Goal: Task Accomplishment & Management: Use online tool/utility

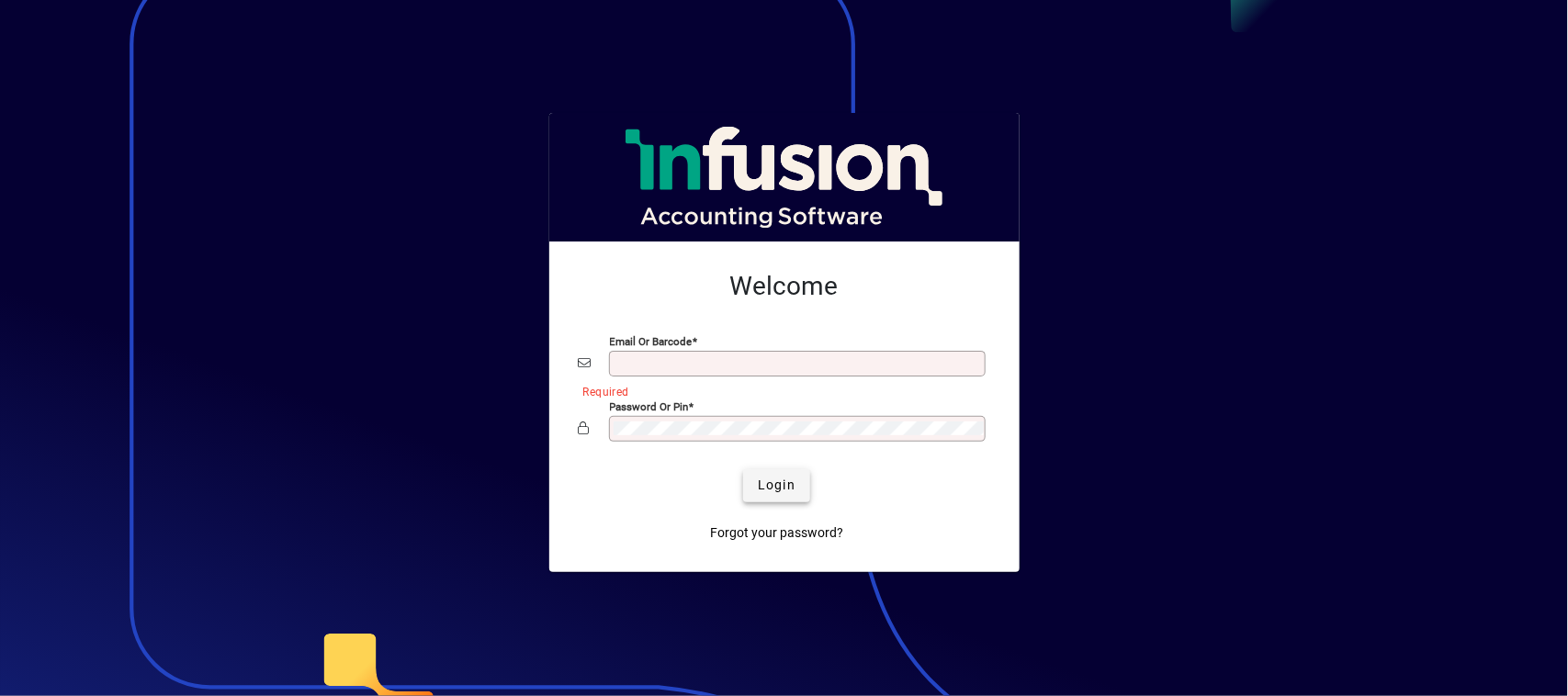
type input "**********"
click at [774, 474] on span "submit" at bounding box center [776, 485] width 67 height 44
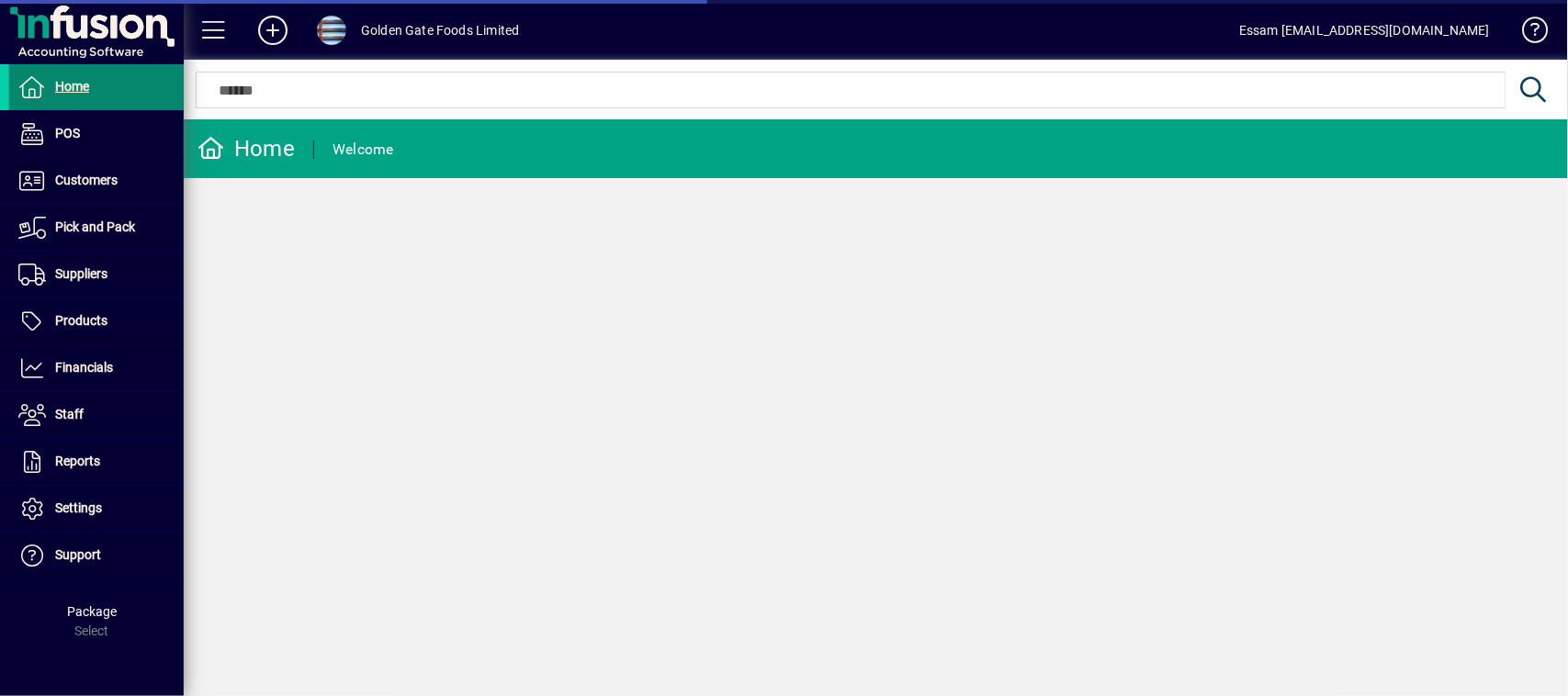
click at [76, 79] on span "Home" at bounding box center [72, 85] width 34 height 14
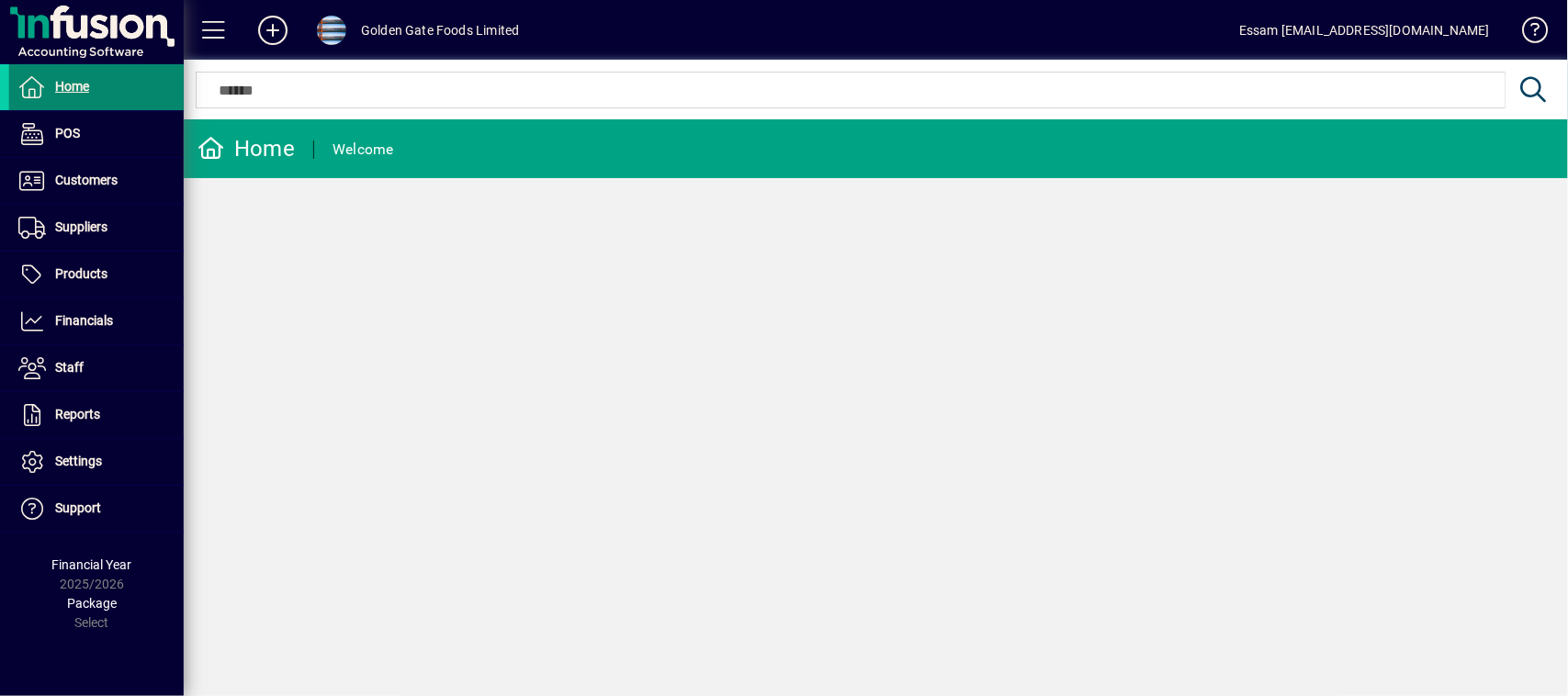
click at [90, 80] on span at bounding box center [97, 87] width 175 height 44
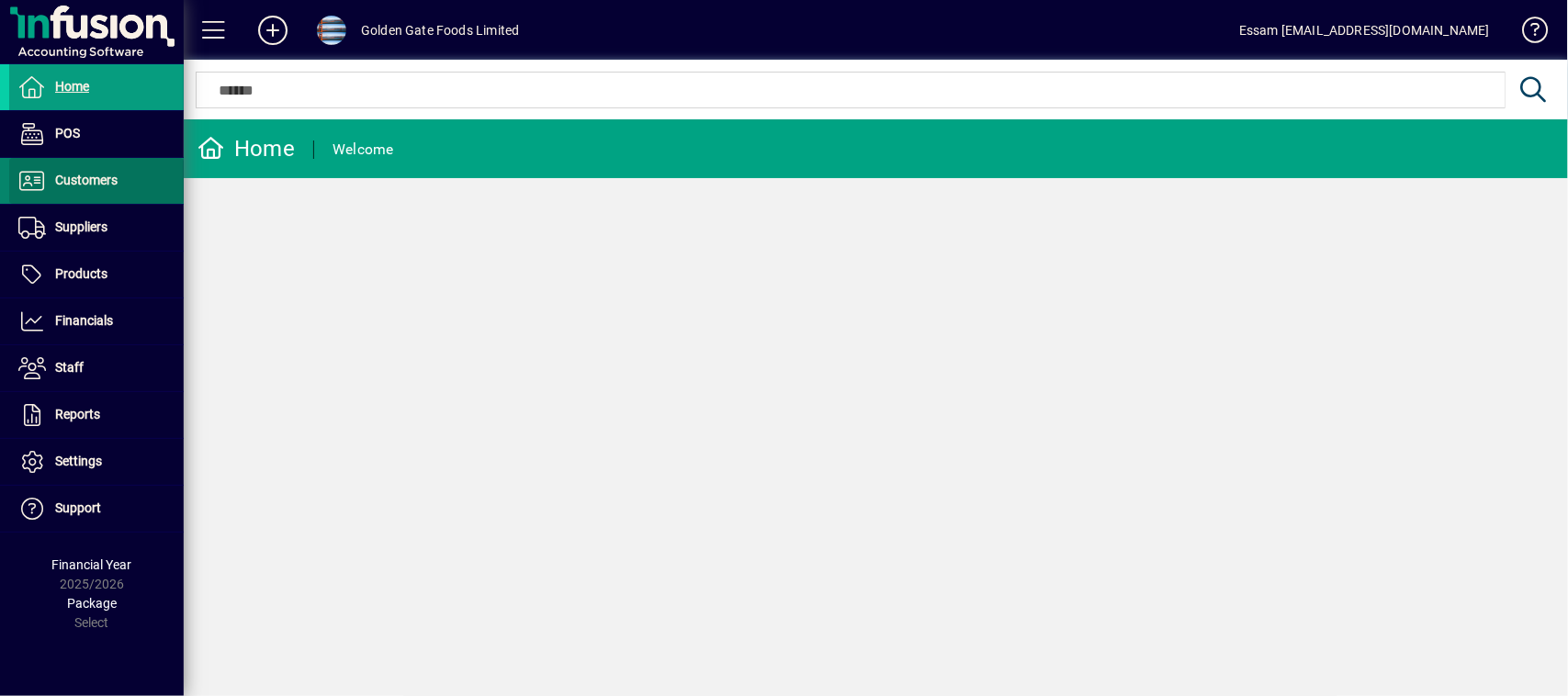
click at [84, 173] on span "Customers" at bounding box center [86, 179] width 63 height 14
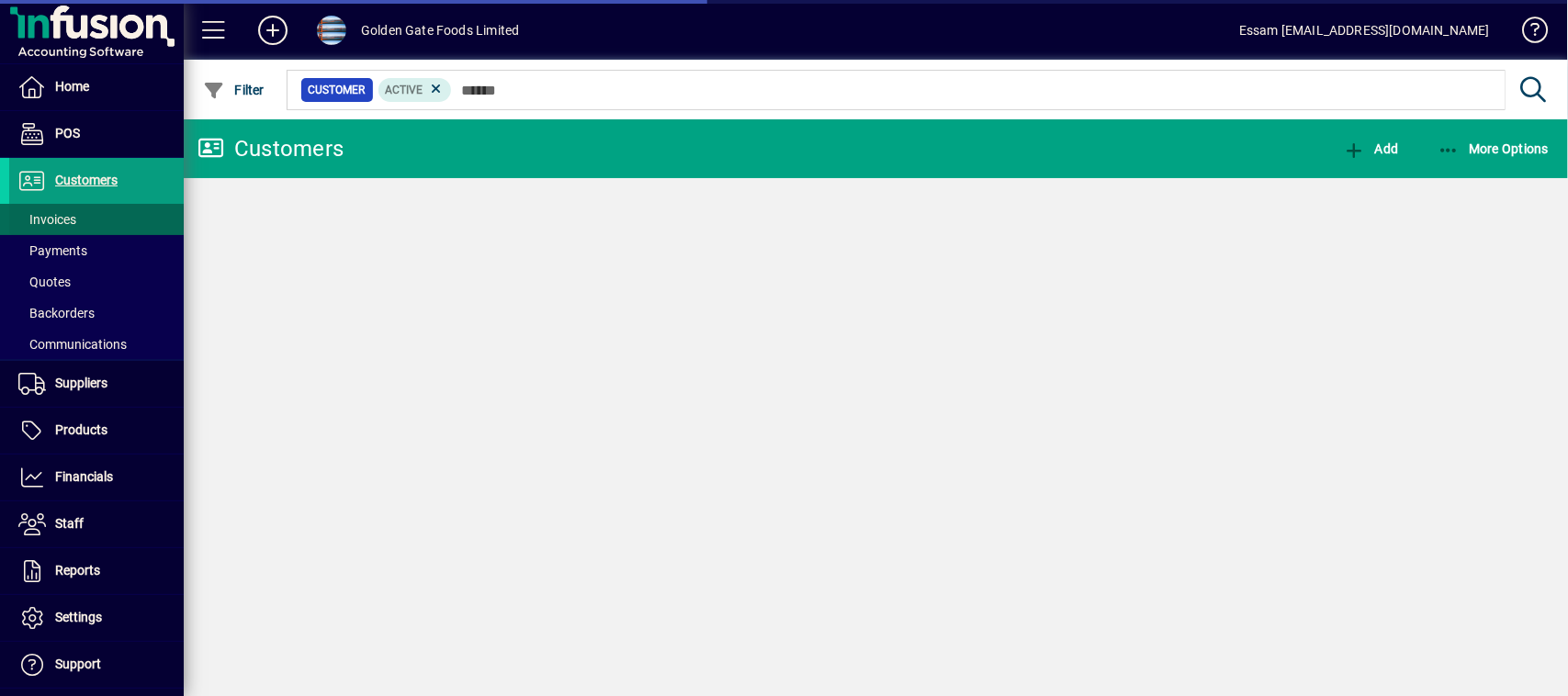
click at [52, 216] on span "Invoices" at bounding box center [46, 219] width 58 height 14
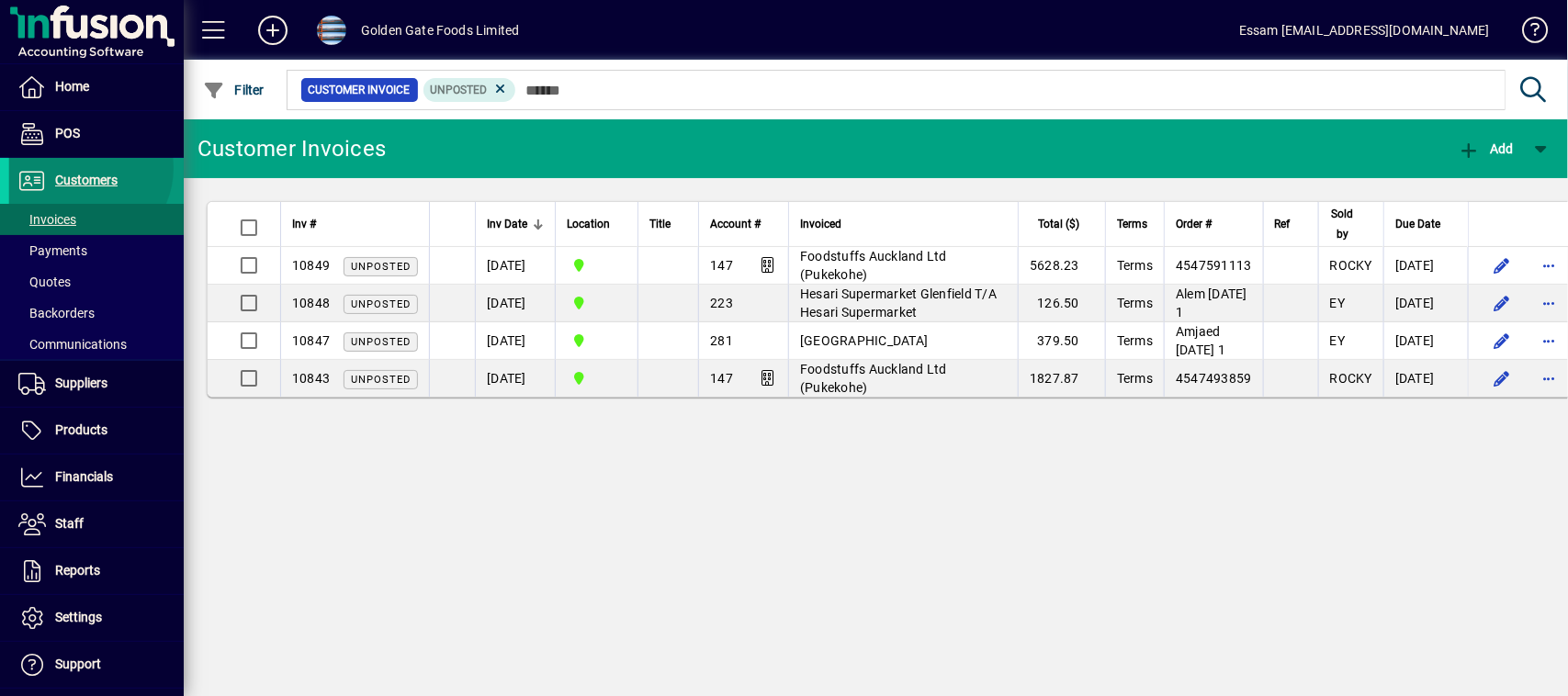
click at [83, 168] on span at bounding box center [97, 180] width 175 height 44
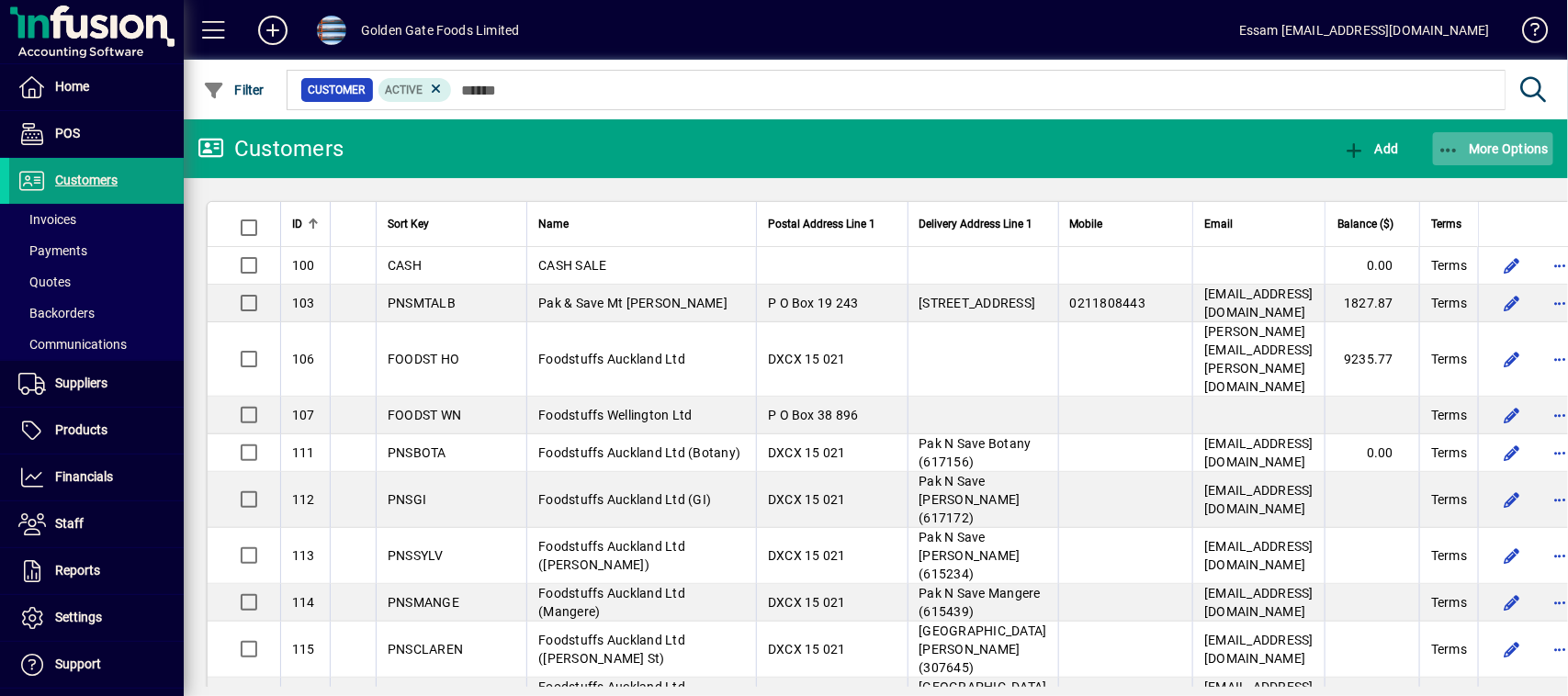
click at [1500, 142] on span "More Options" at bounding box center [1493, 148] width 112 height 14
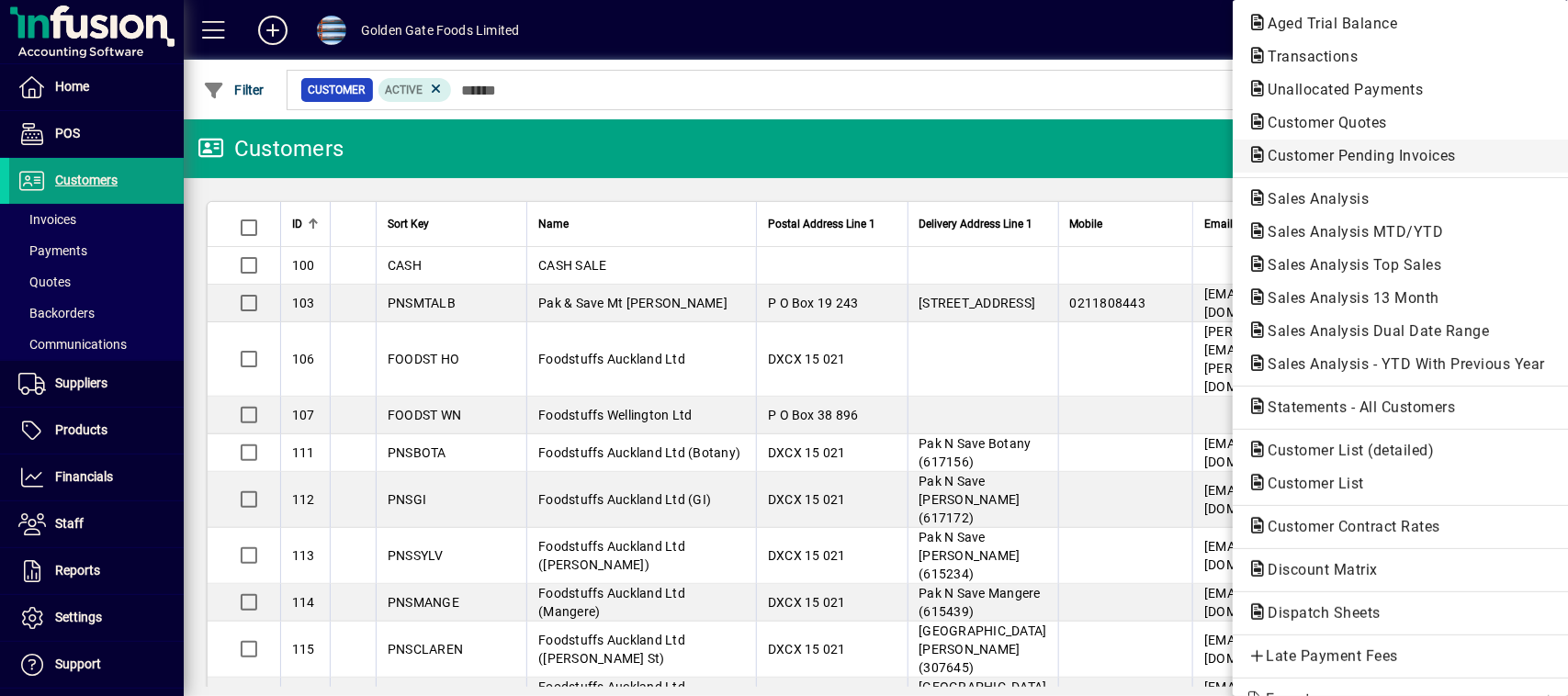
click at [1340, 154] on span "Customer Pending Invoices" at bounding box center [1356, 156] width 217 height 17
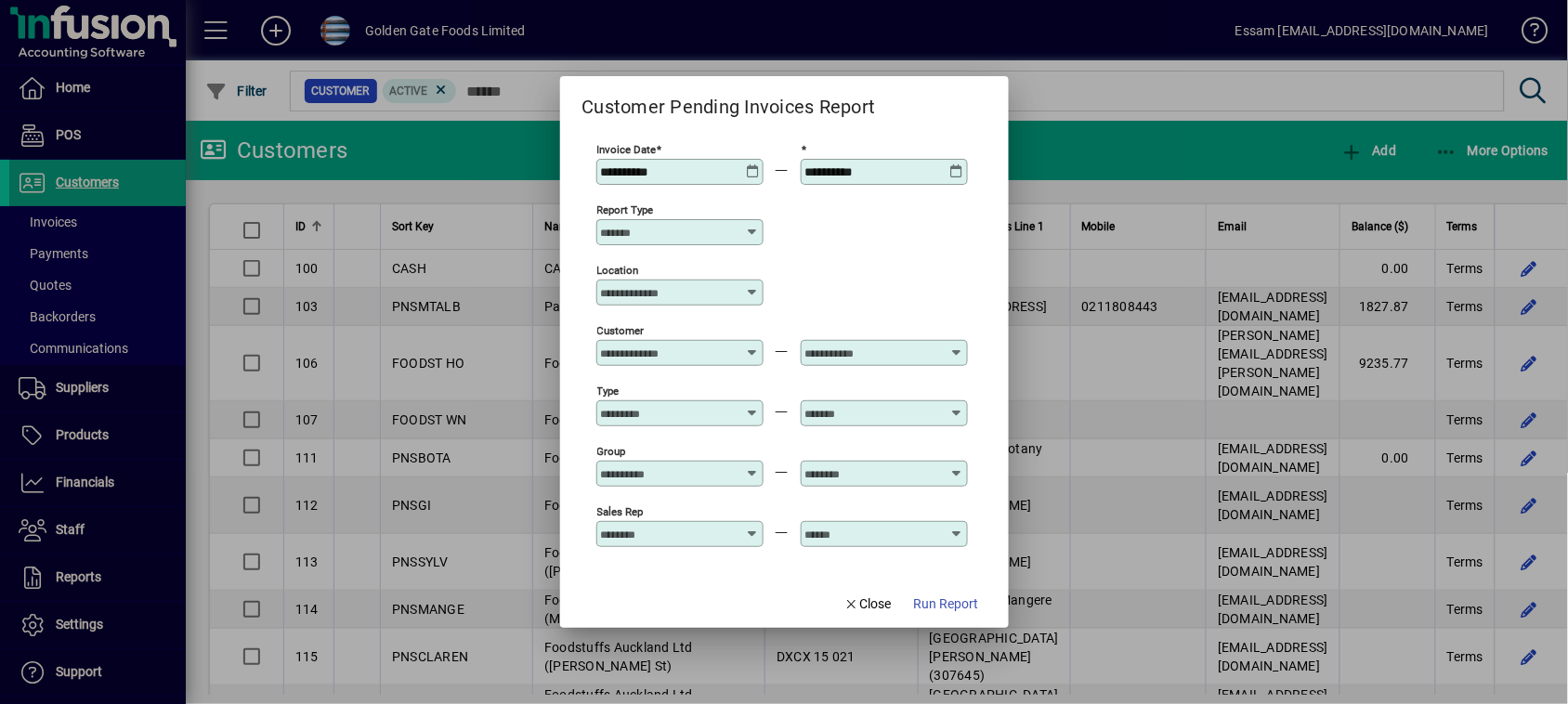
click at [967, 603] on span "Run Report" at bounding box center [947, 604] width 65 height 19
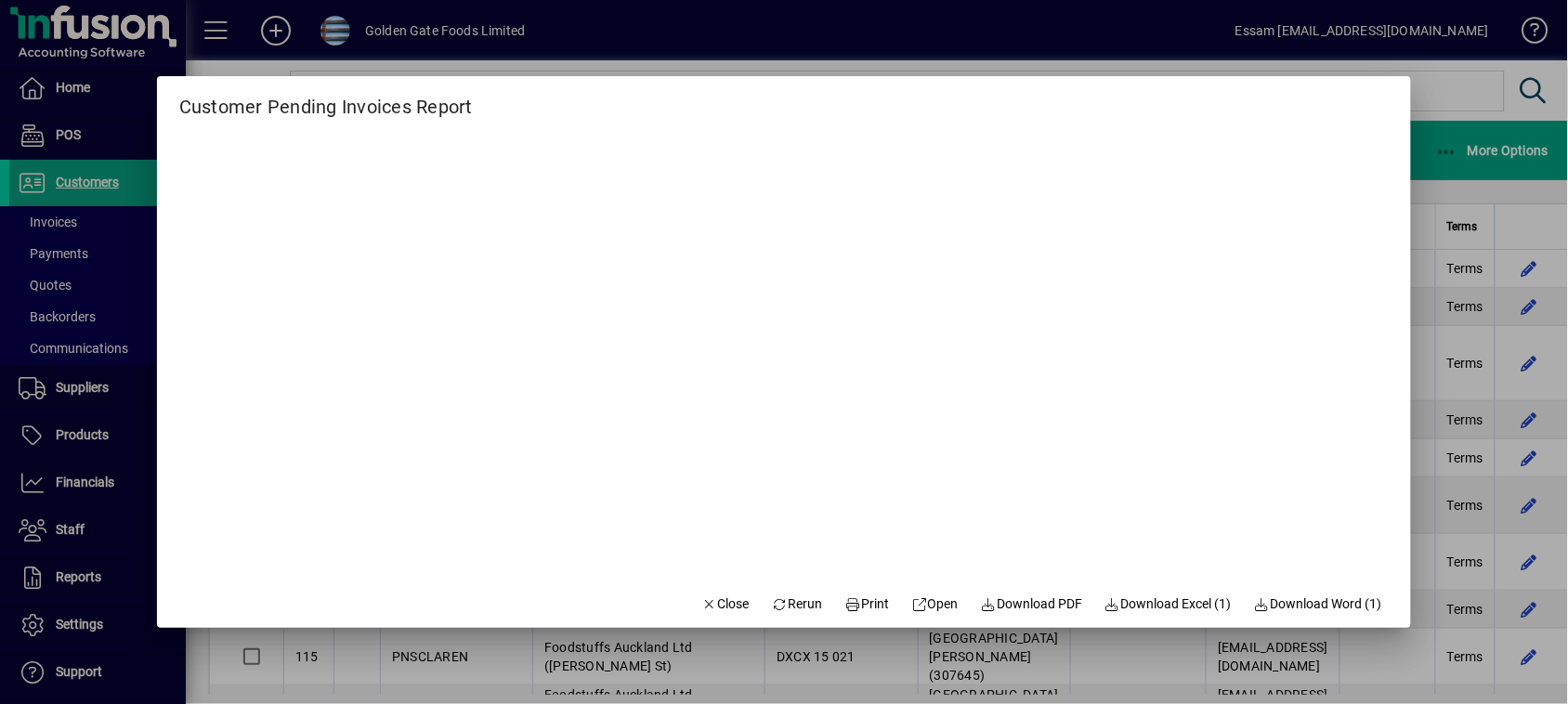
click at [1452, 88] on div at bounding box center [784, 352] width 1568 height 704
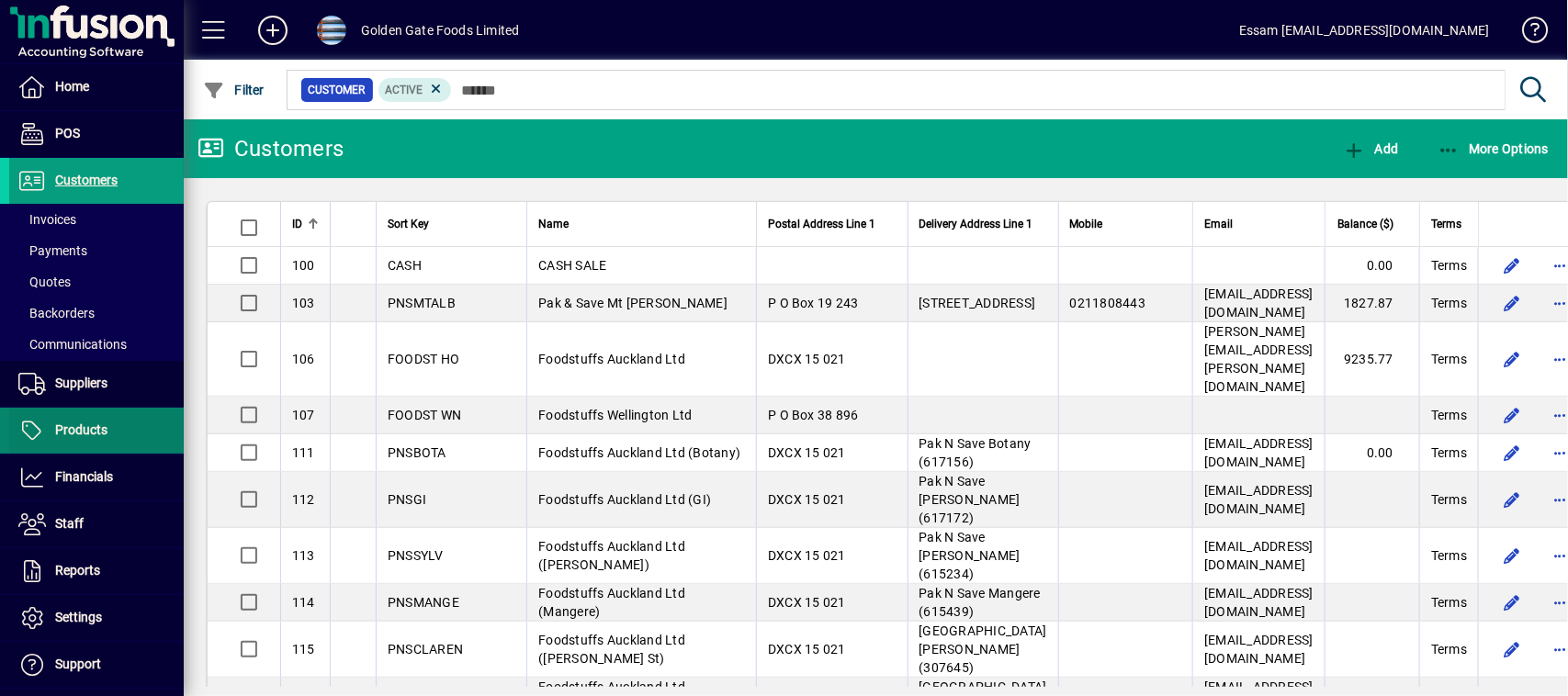
click at [99, 429] on span "Products" at bounding box center [81, 429] width 52 height 14
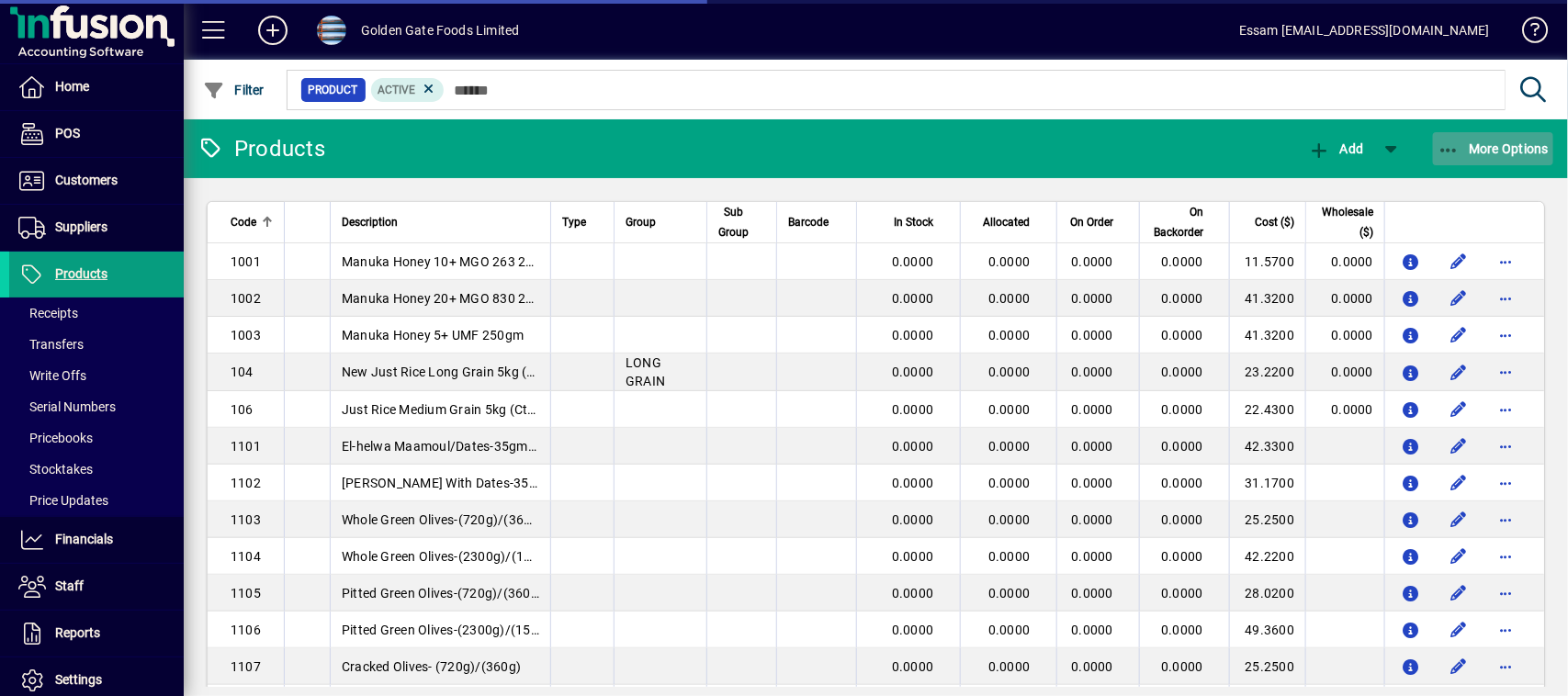
click at [1487, 147] on span "More Options" at bounding box center [1493, 148] width 112 height 14
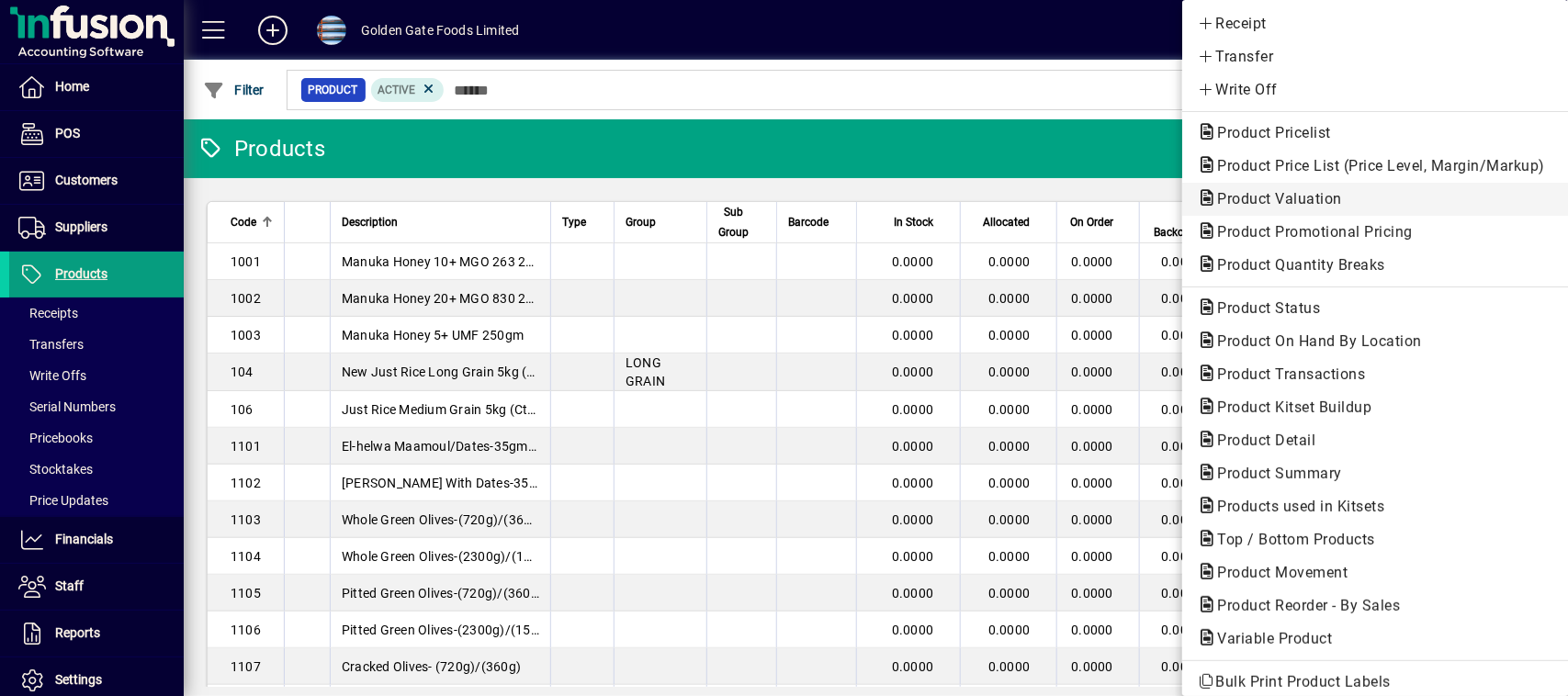
click at [1245, 197] on span "Product Valuation" at bounding box center [1273, 198] width 155 height 17
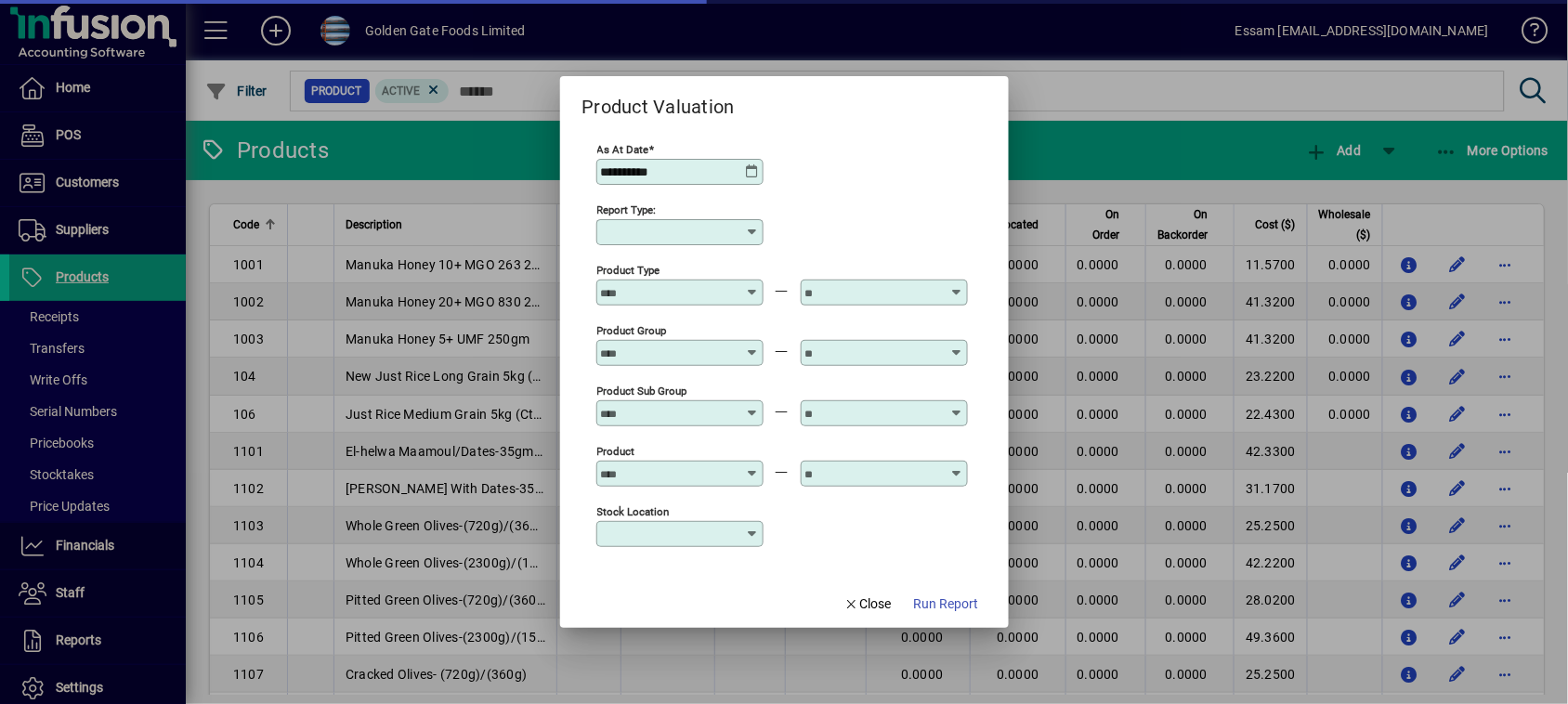
type input "******"
type input "**********"
click at [974, 605] on span "Run Report" at bounding box center [947, 604] width 65 height 19
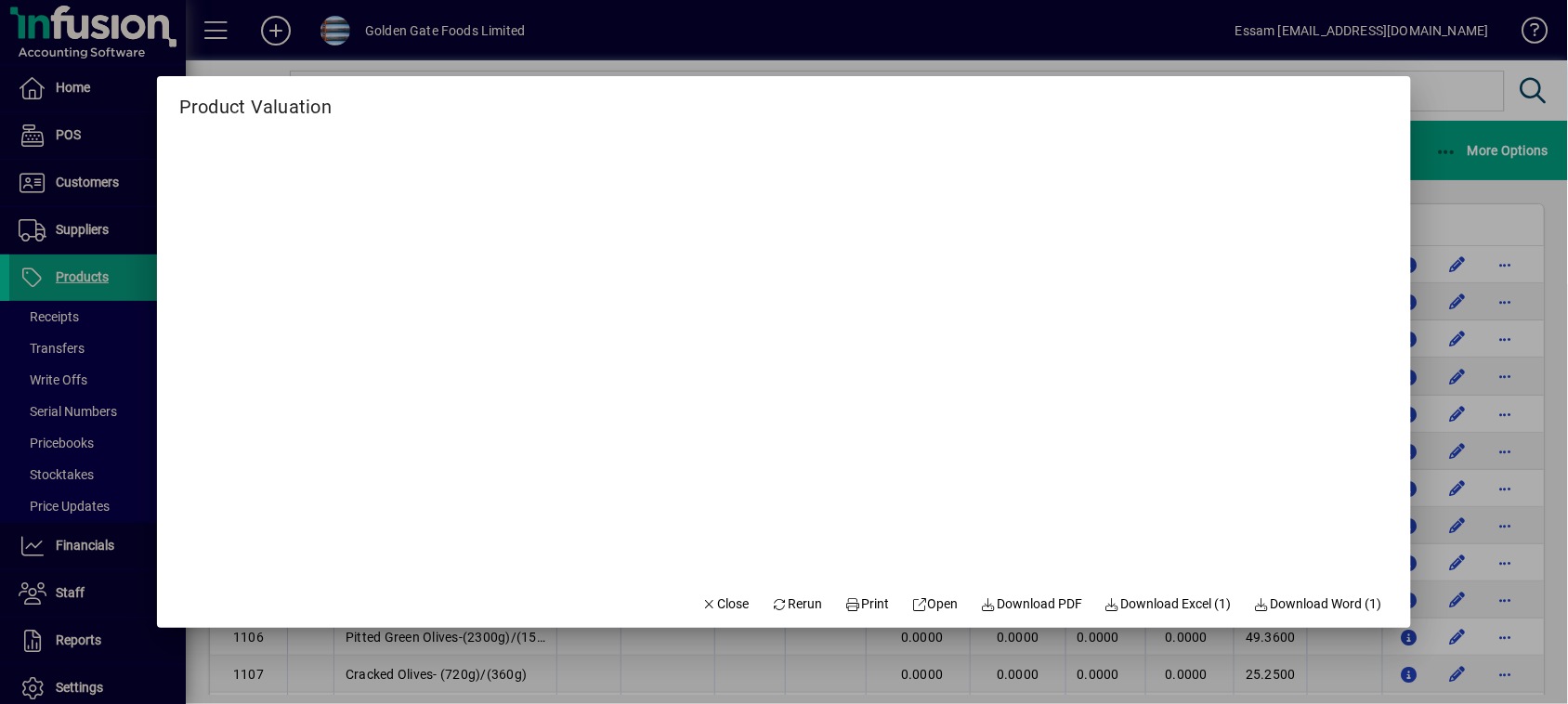
click at [1461, 84] on div at bounding box center [784, 352] width 1568 height 704
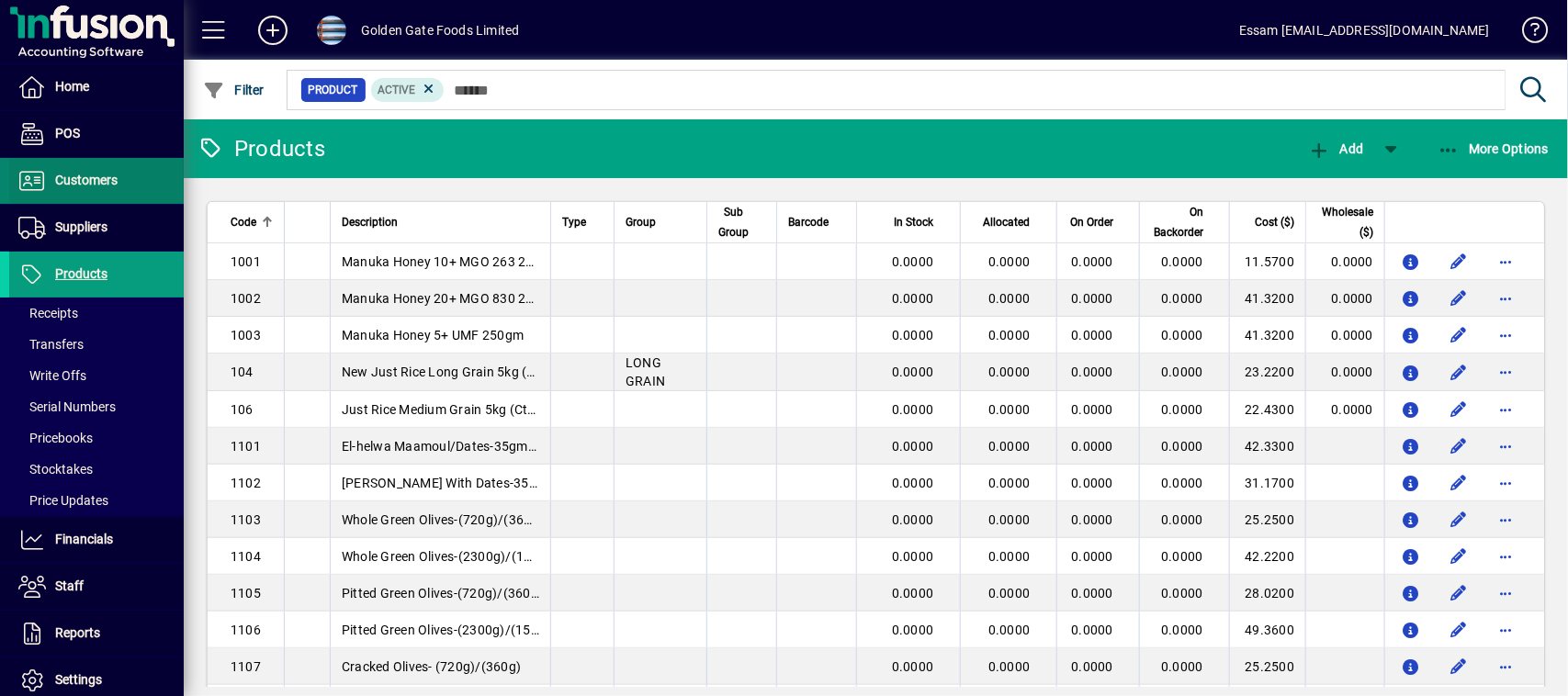
click at [101, 167] on span at bounding box center [97, 180] width 175 height 44
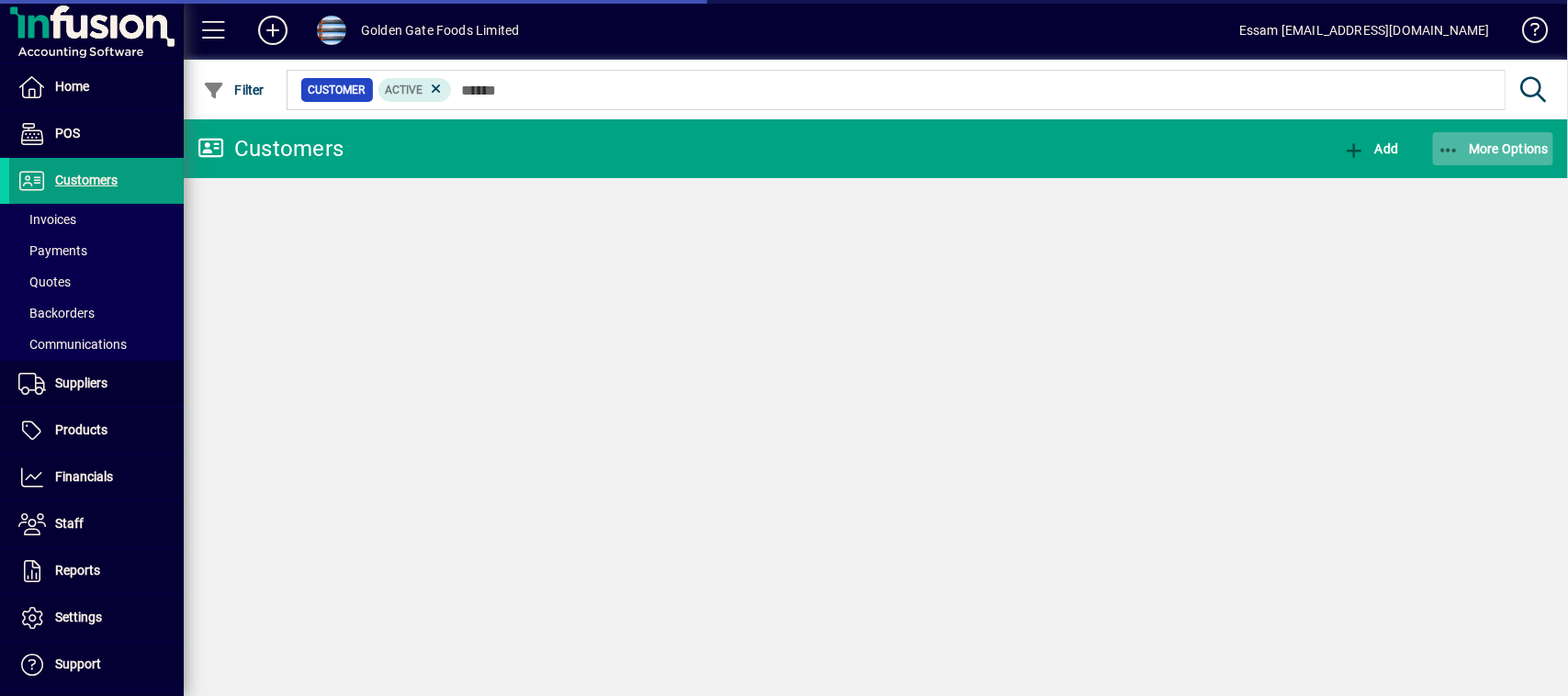
click at [1518, 152] on span "More Options" at bounding box center [1493, 148] width 112 height 14
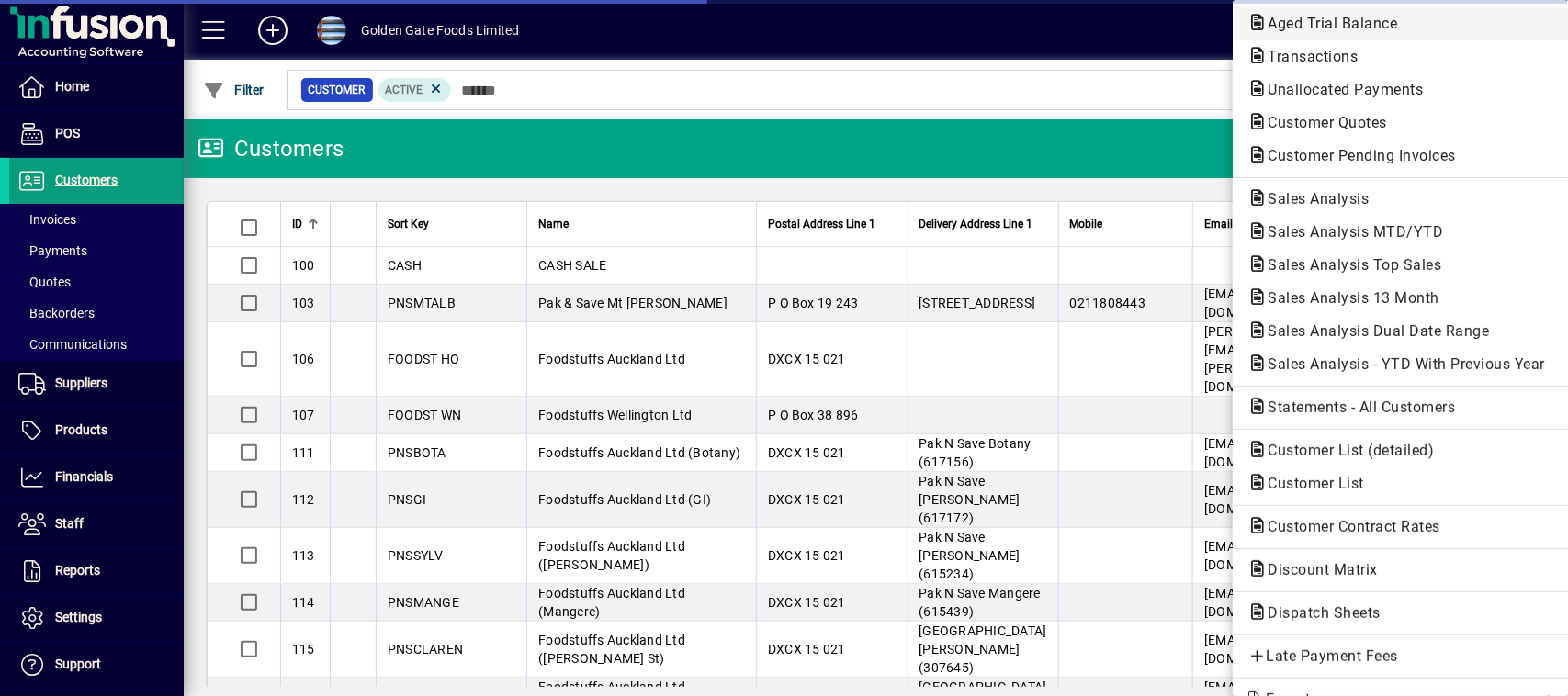
click at [1337, 25] on span "Aged Trial Balance" at bounding box center [1326, 23] width 158 height 17
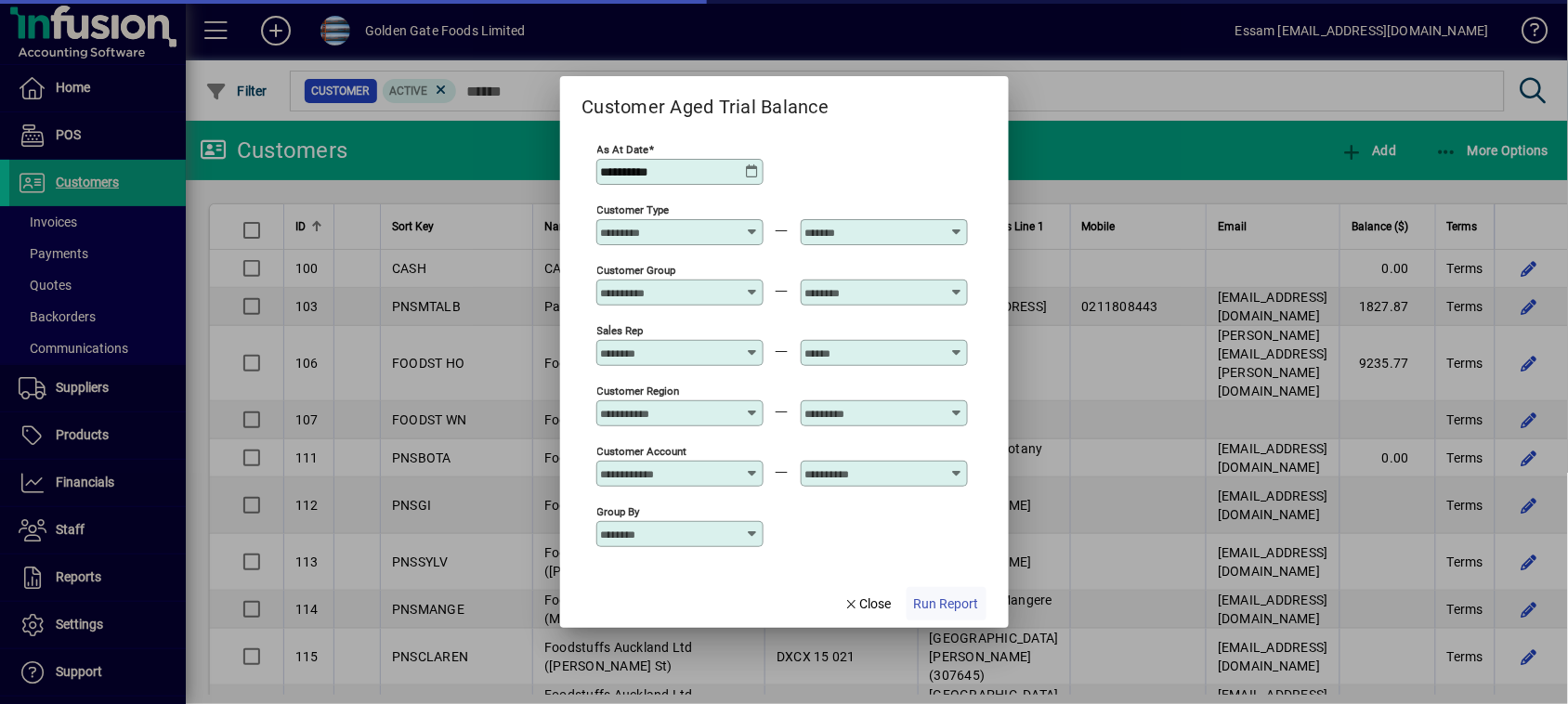
click at [962, 608] on span "Run Report" at bounding box center [947, 604] width 65 height 19
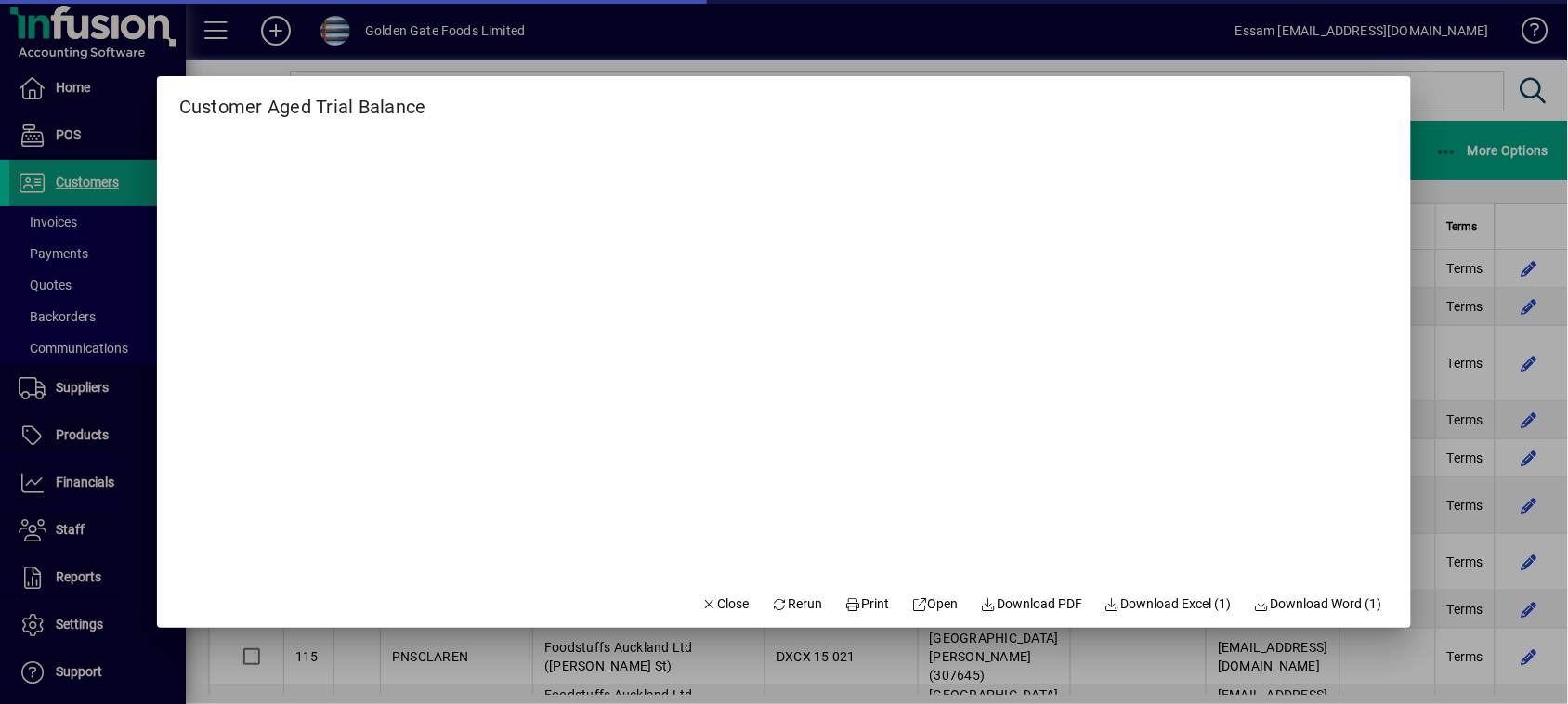
click at [1461, 113] on div at bounding box center [784, 352] width 1568 height 704
